Goal: Book appointment/travel/reservation

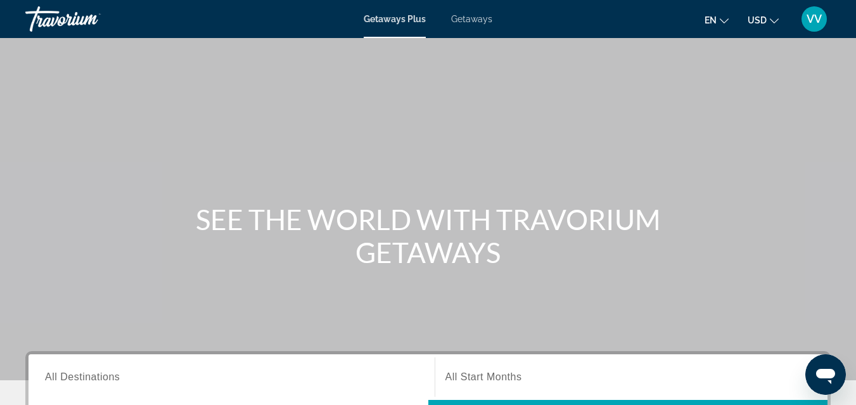
click at [480, 20] on span "Getaways" at bounding box center [471, 19] width 41 height 10
click at [94, 379] on span "All Destinations" at bounding box center [82, 376] width 75 height 11
click at [94, 379] on input "Destination All Destinations" at bounding box center [231, 377] width 373 height 15
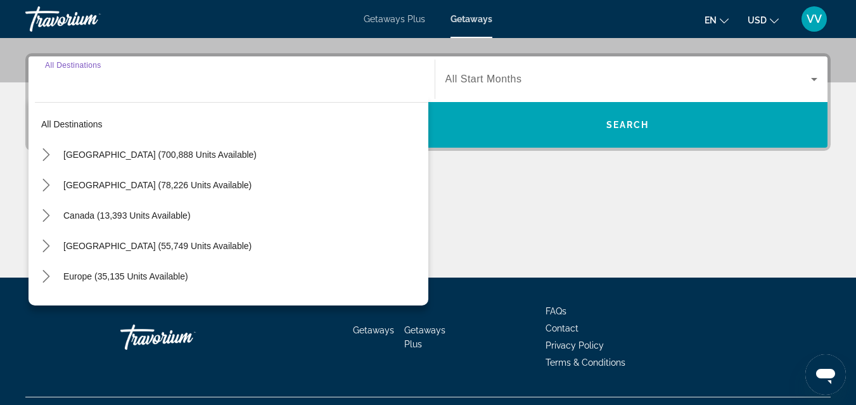
scroll to position [310, 0]
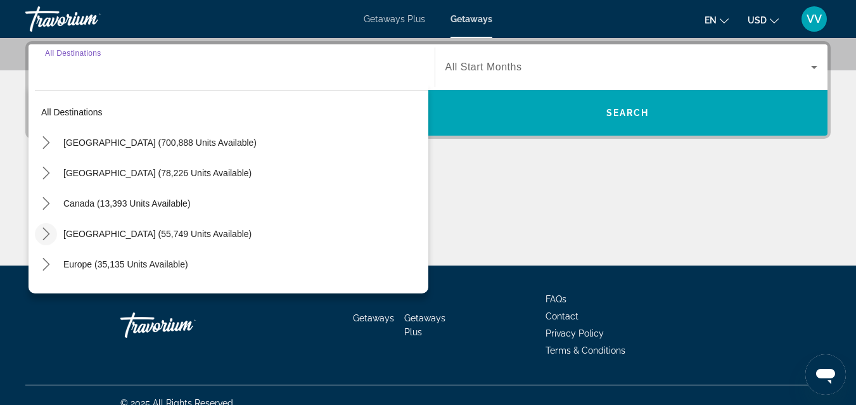
click at [46, 234] on icon "Toggle Caribbean & Atlantic Islands (55,749 units available) submenu" at bounding box center [46, 233] width 13 height 13
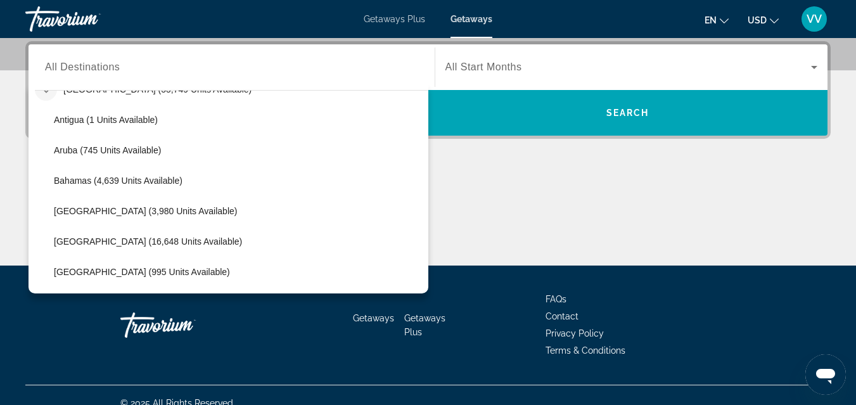
scroll to position [186, 0]
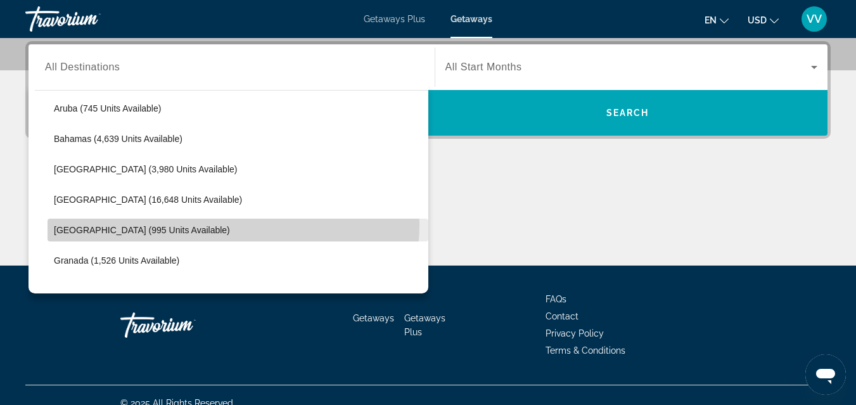
click at [224, 224] on span "Select destination: Dominican Republic (995 units available)" at bounding box center [238, 230] width 381 height 30
type input "**********"
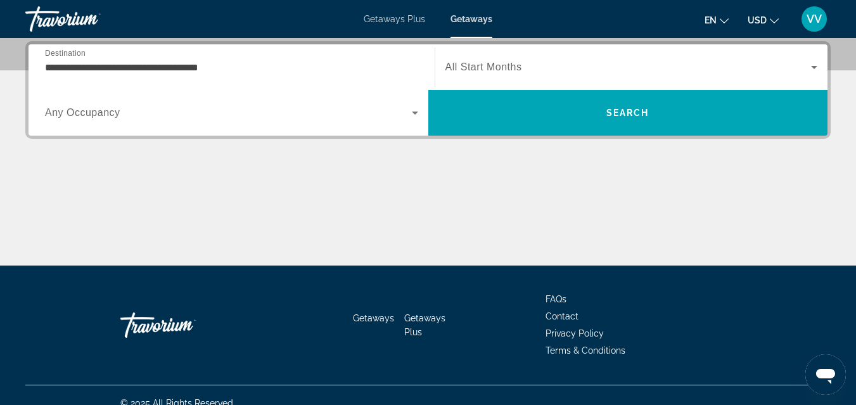
click at [254, 122] on div "Search widget" at bounding box center [231, 112] width 373 height 35
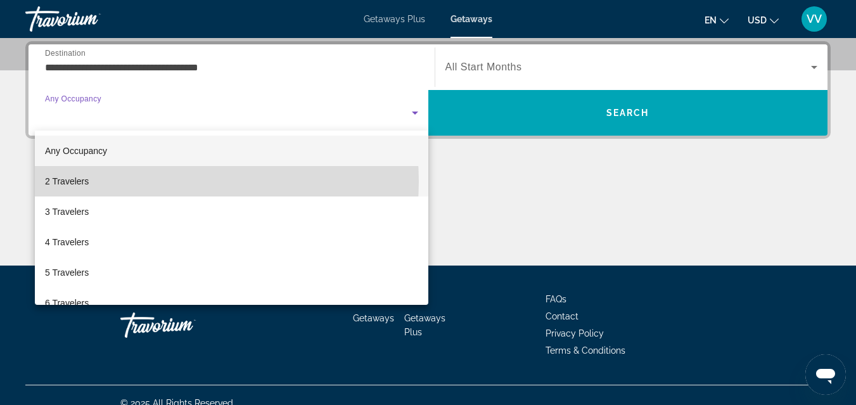
click at [161, 181] on mat-option "2 Travelers" at bounding box center [232, 181] width 394 height 30
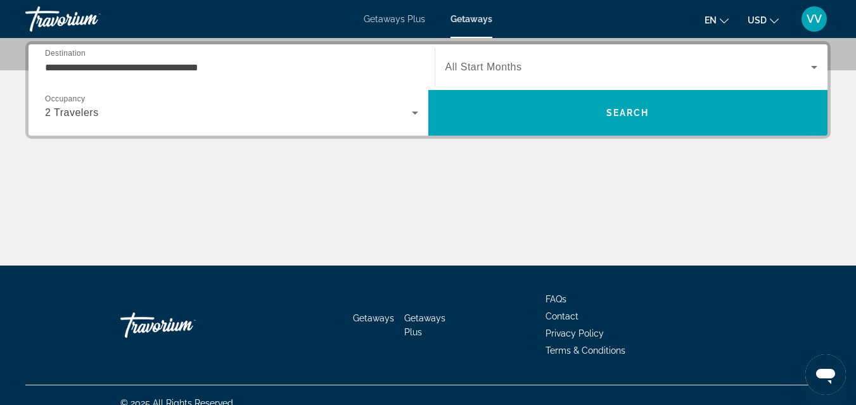
click at [483, 61] on span "All Start Months" at bounding box center [483, 66] width 77 height 11
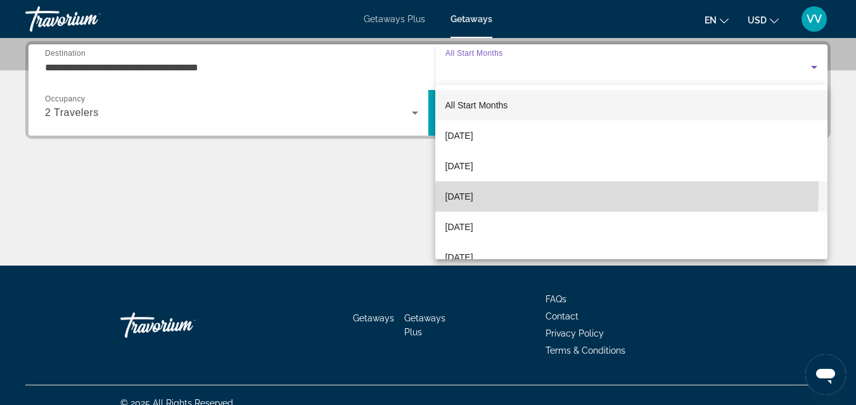
click at [467, 191] on span "[DATE]" at bounding box center [459, 196] width 28 height 15
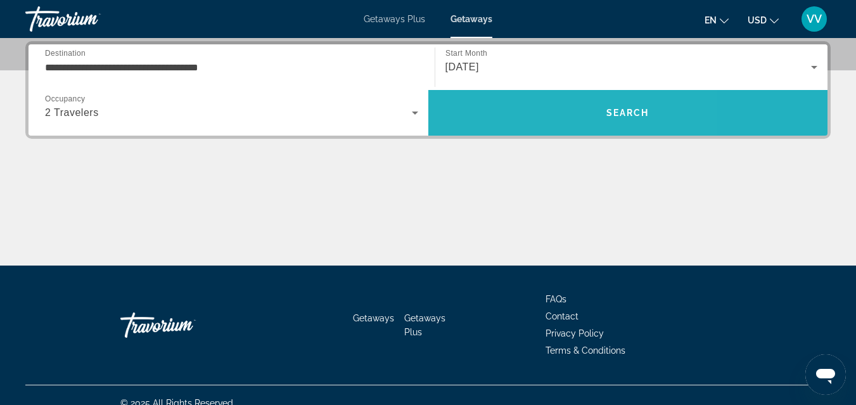
click at [531, 116] on span "Search" at bounding box center [628, 113] width 400 height 30
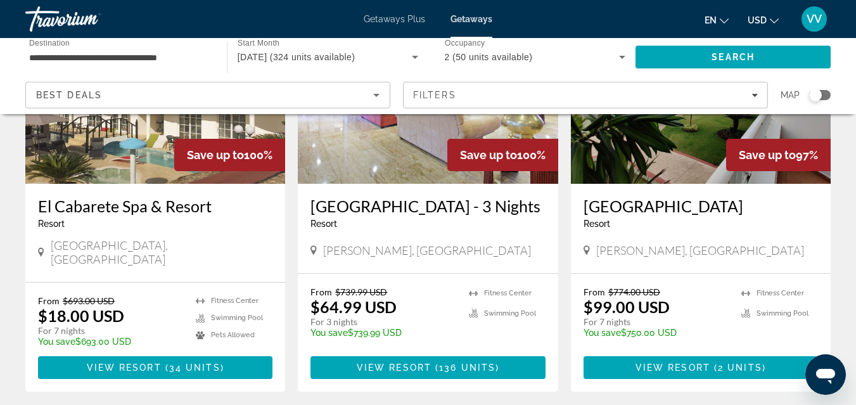
scroll to position [152, 0]
